Goal: Find specific page/section: Find specific page/section

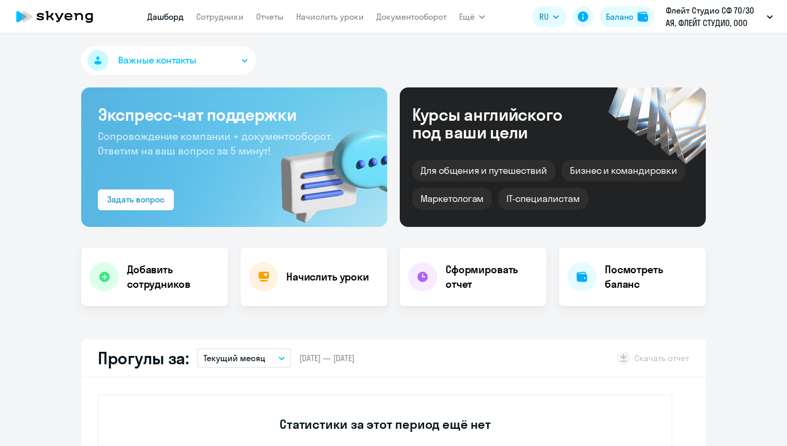
select select "30"
click at [213, 17] on link "Сотрудники" at bounding box center [219, 16] width 47 height 10
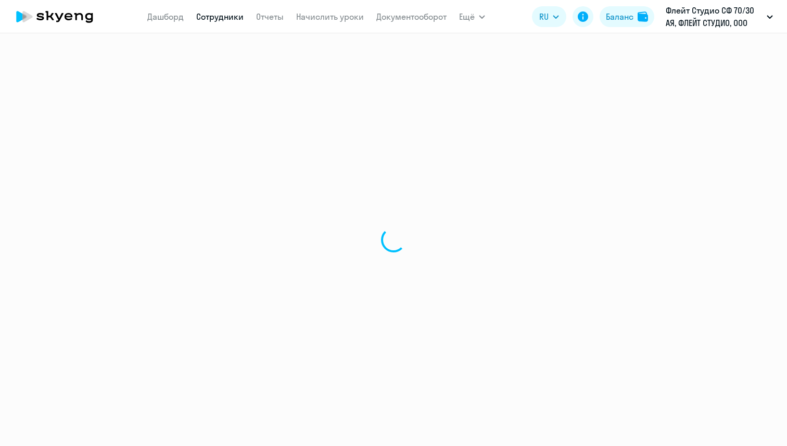
select select "30"
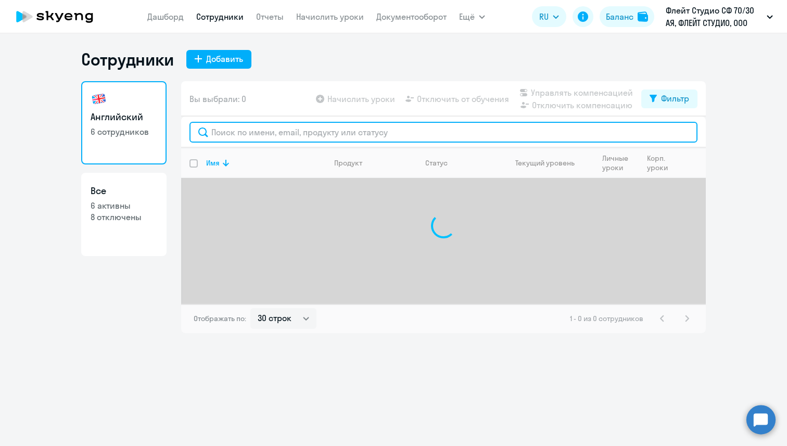
click at [245, 134] on input "text" at bounding box center [444, 132] width 508 height 21
paste input "[PERSON_NAME][EMAIL_ADDRESS][DOMAIN_NAME]"
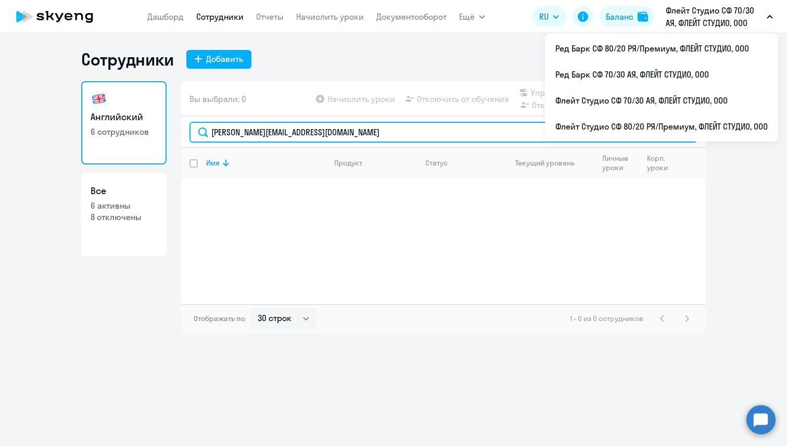
drag, startPoint x: 339, startPoint y: 133, endPoint x: 208, endPoint y: 126, distance: 130.4
click at [208, 126] on input "[PERSON_NAME][EMAIL_ADDRESS][DOMAIN_NAME]" at bounding box center [444, 132] width 508 height 21
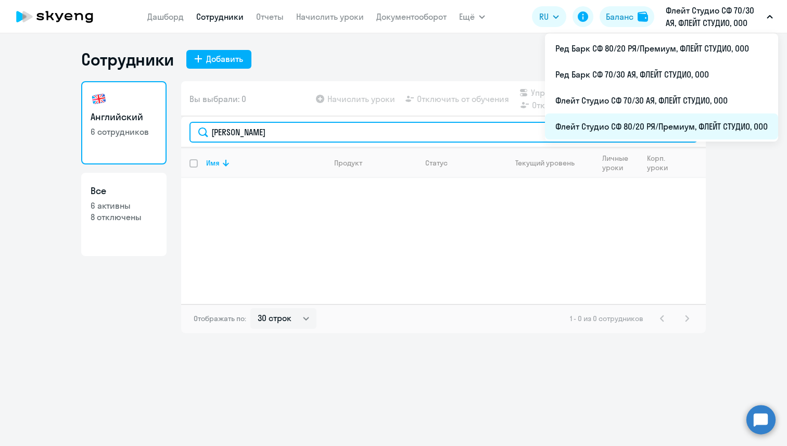
type input "[PERSON_NAME]"
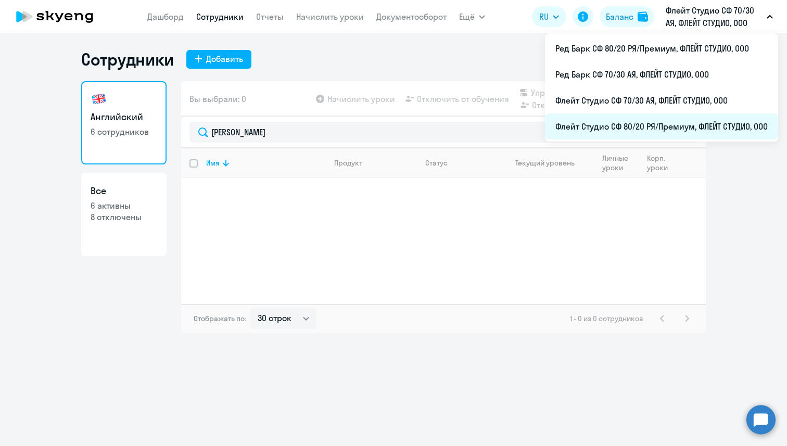
click at [691, 131] on li "Флейт Студио СФ 80/20 РЯ/Премиум, ФЛЕЙТ СТУДИО, ООО" at bounding box center [661, 127] width 233 height 26
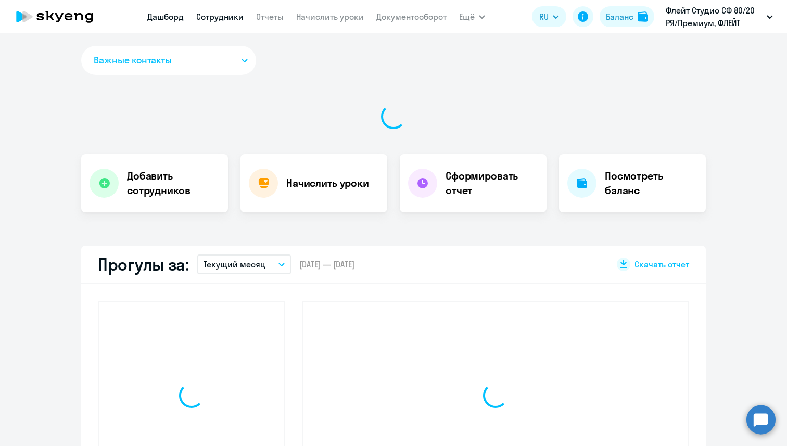
click at [211, 18] on link "Сотрудники" at bounding box center [219, 16] width 47 height 10
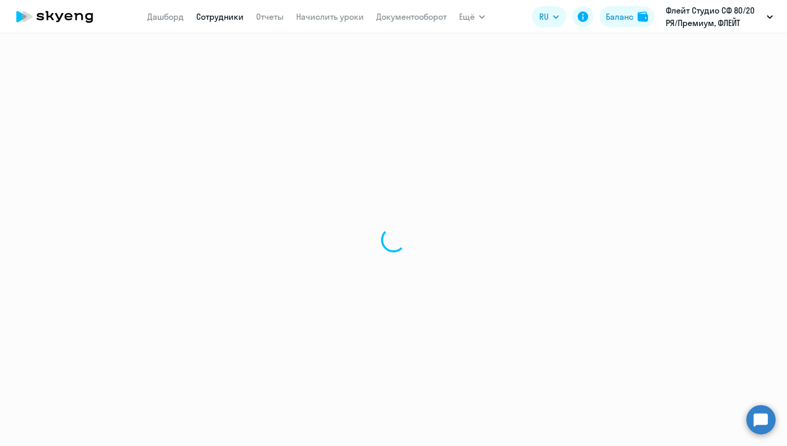
select select "30"
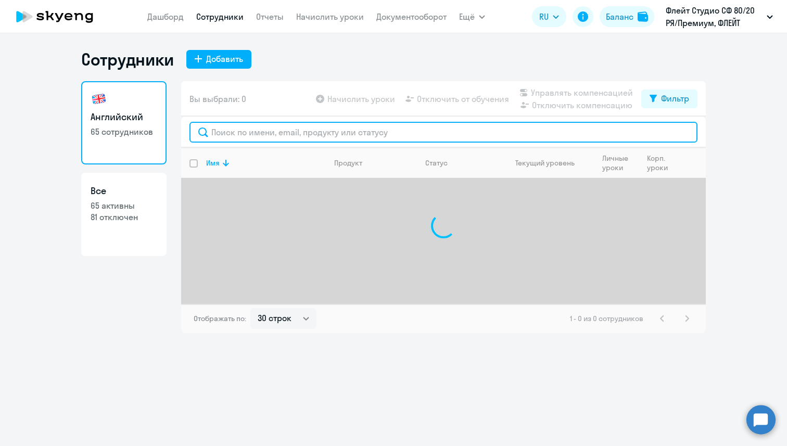
click at [263, 129] on input "text" at bounding box center [444, 132] width 508 height 21
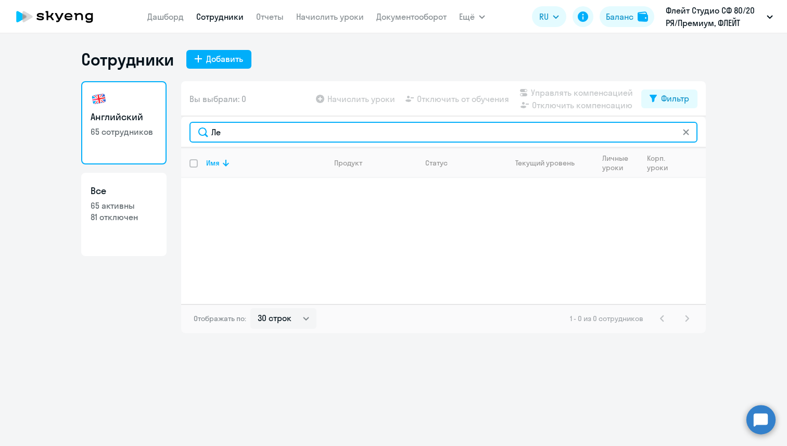
type input "[PERSON_NAME]"
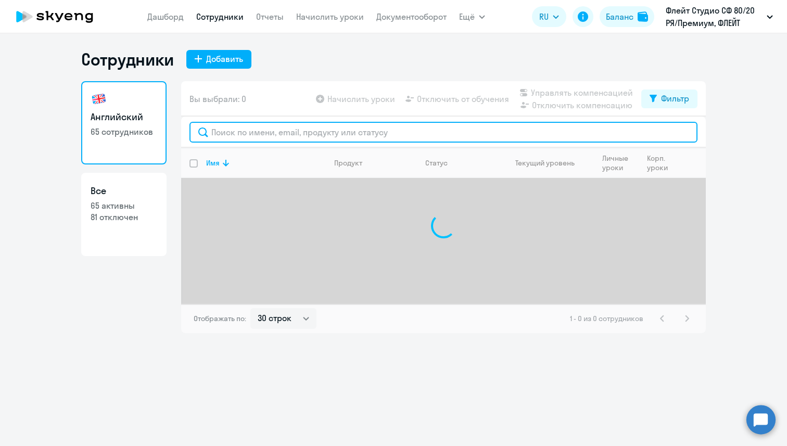
paste input "[PERSON_NAME][EMAIL_ADDRESS][DOMAIN_NAME]"
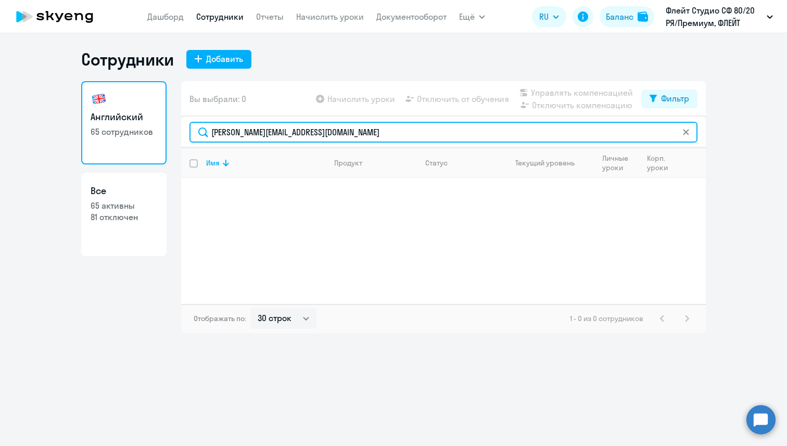
type input "[PERSON_NAME][EMAIL_ADDRESS][DOMAIN_NAME]"
